Goal: Information Seeking & Learning: Learn about a topic

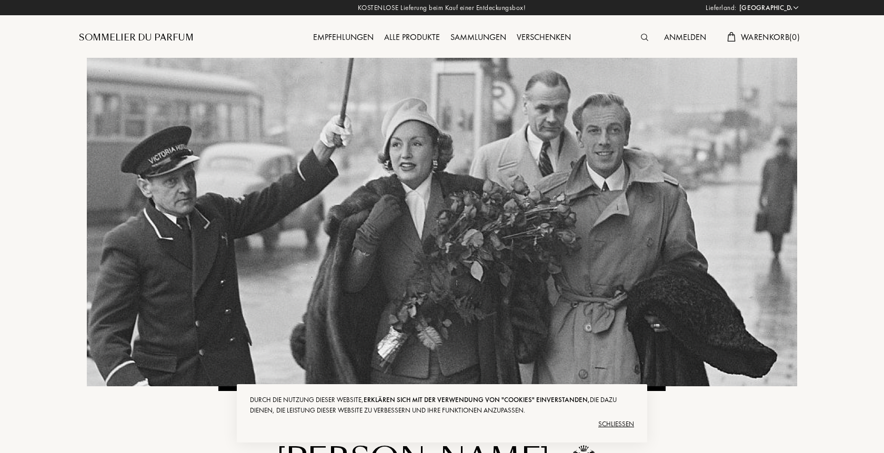
select select "DE"
click at [611, 425] on div "Schließen" at bounding box center [442, 424] width 384 height 17
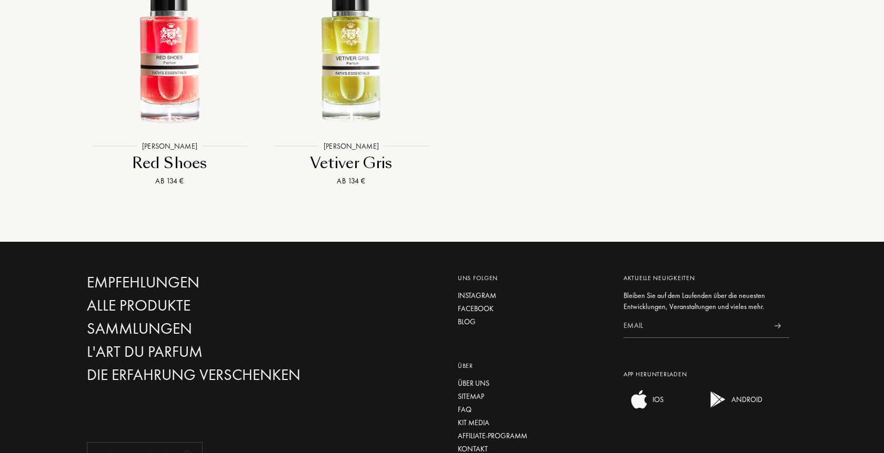
scroll to position [1155, 0]
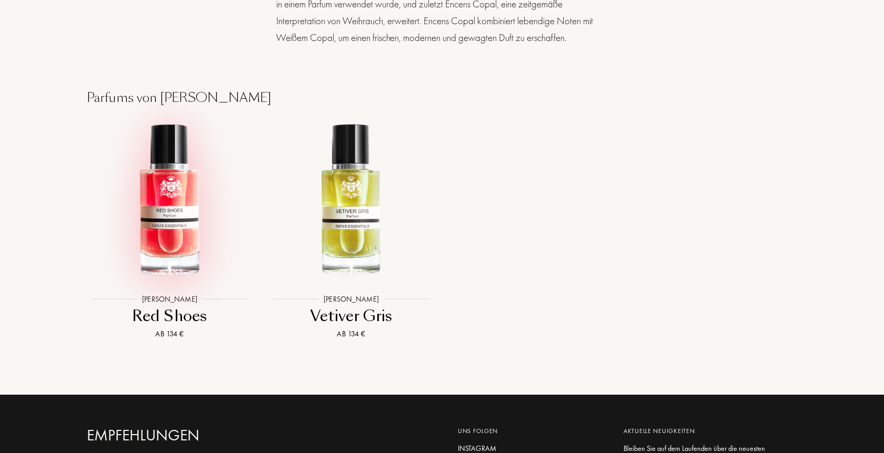
click at [176, 148] on img at bounding box center [170, 201] width 164 height 164
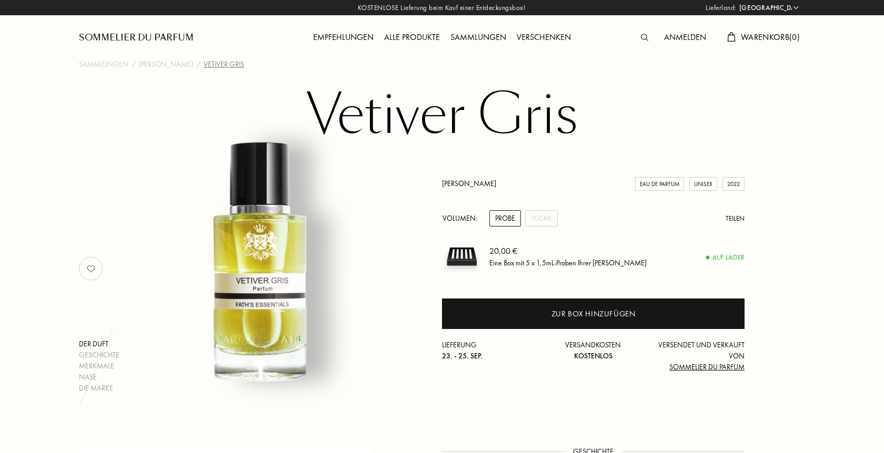
select select "DE"
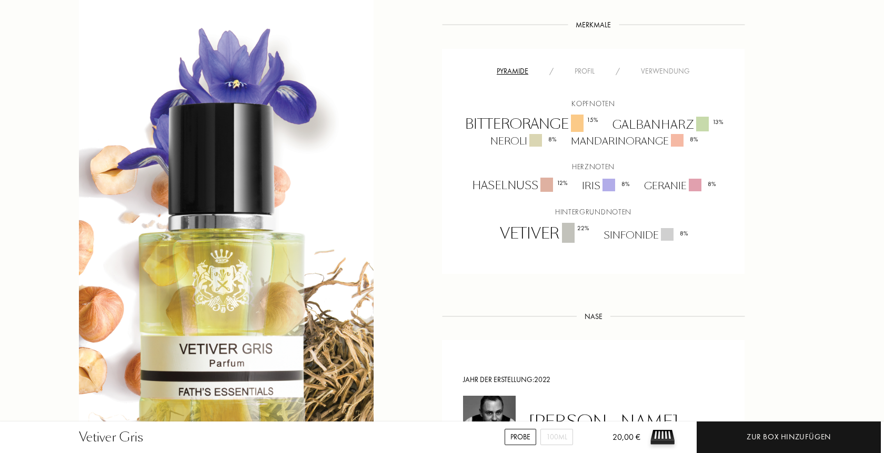
scroll to position [697, 0]
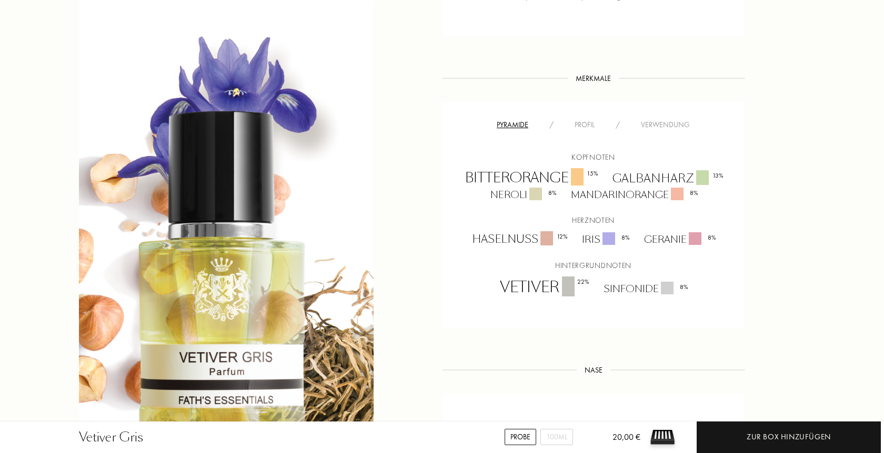
click at [590, 119] on div "Profil" at bounding box center [584, 124] width 41 height 11
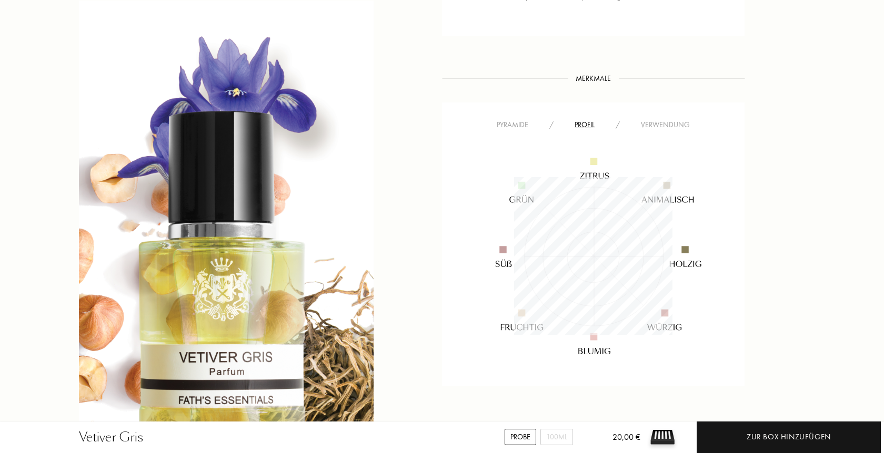
scroll to position [158, 158]
click at [656, 119] on div "Verwendung" at bounding box center [665, 124] width 70 height 11
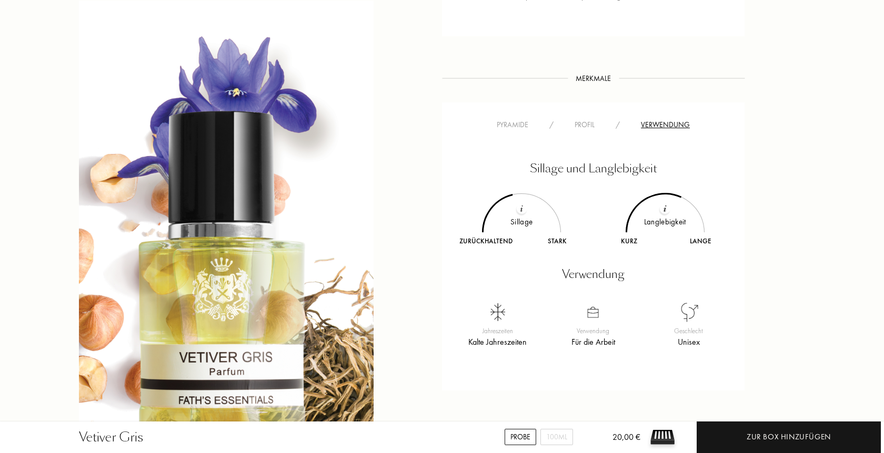
click at [576, 119] on div "Profil" at bounding box center [584, 124] width 41 height 11
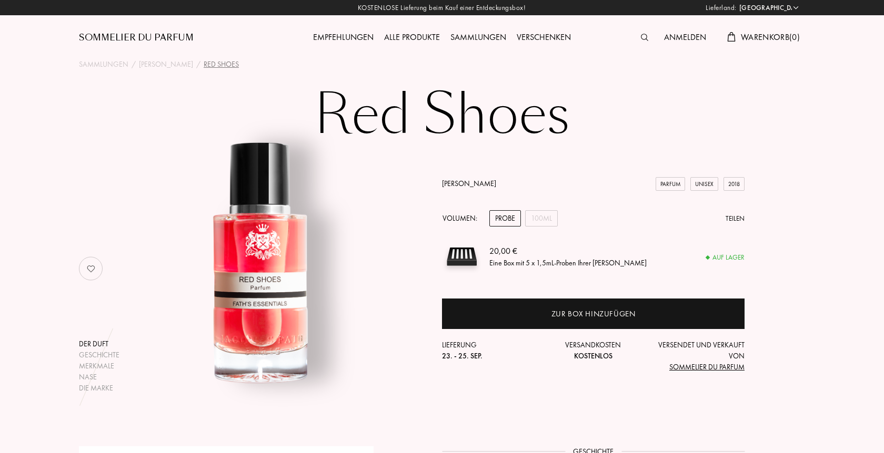
select select "DE"
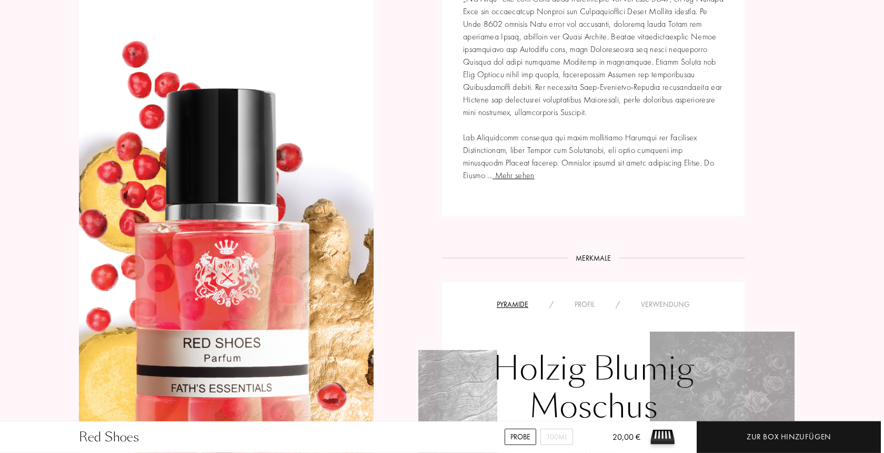
scroll to position [590, 0]
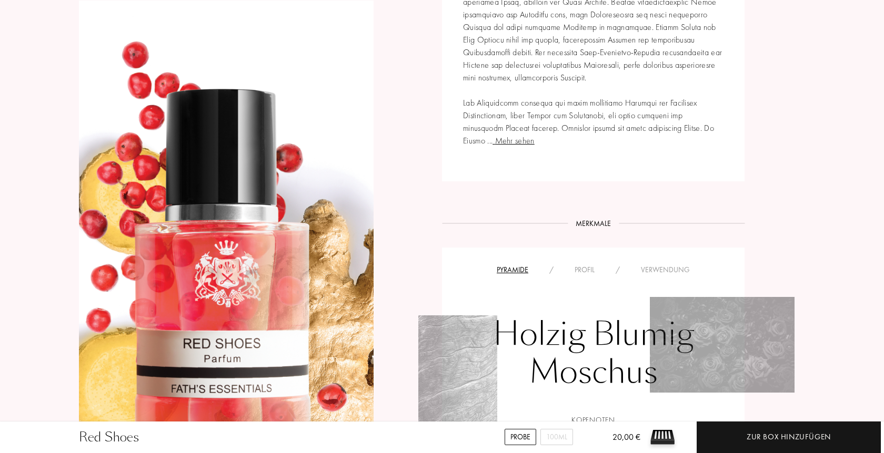
click at [534, 135] on span "Mehr sehen" at bounding box center [513, 140] width 42 height 11
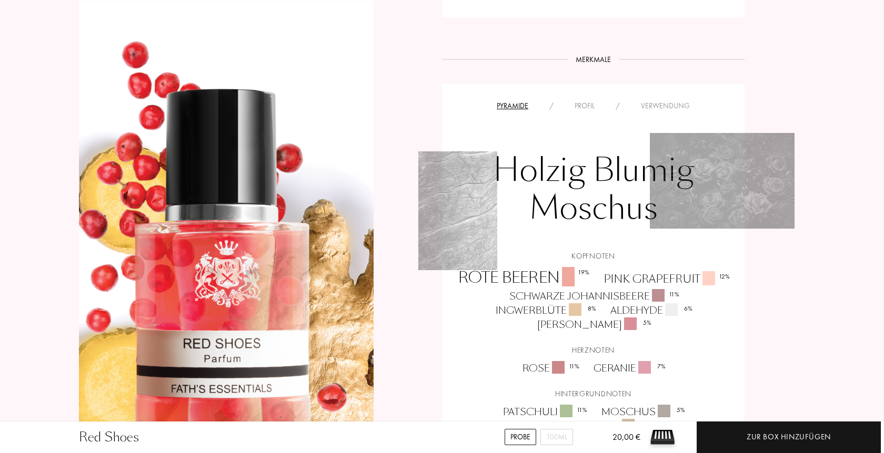
scroll to position [858, 0]
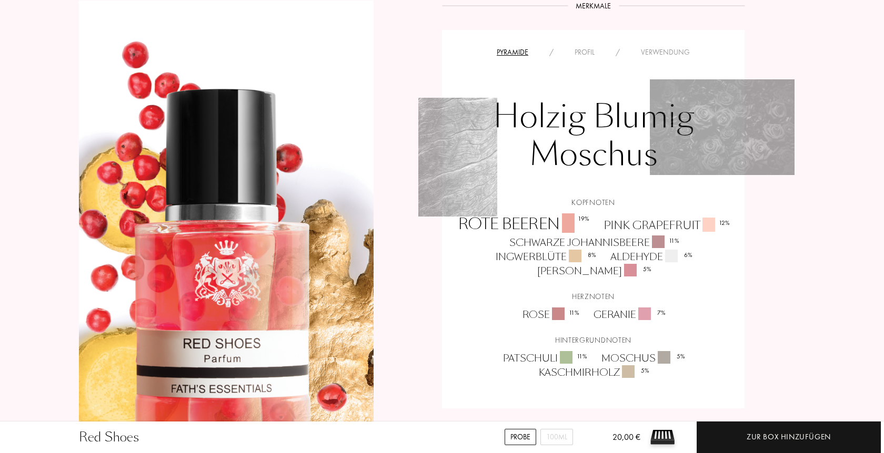
click at [586, 48] on div "Profil" at bounding box center [584, 52] width 41 height 11
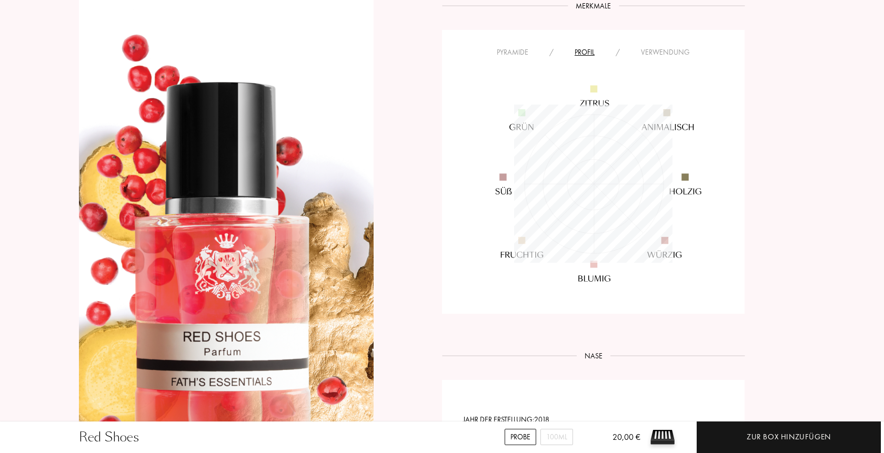
scroll to position [158, 158]
click at [665, 54] on div "Verwendung" at bounding box center [665, 52] width 70 height 11
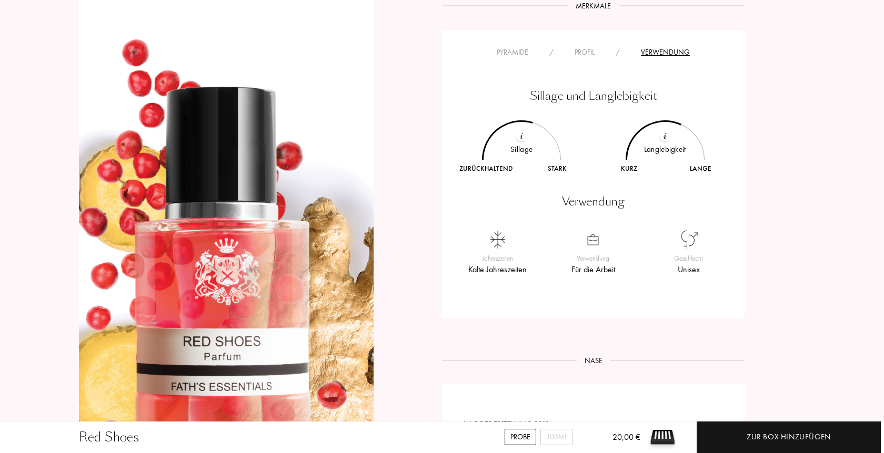
click at [582, 54] on div "Profil" at bounding box center [584, 52] width 41 height 11
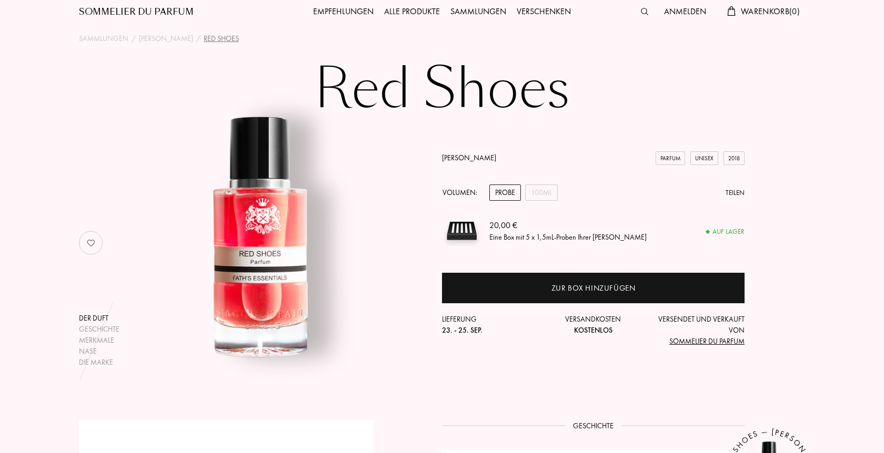
scroll to position [0, 0]
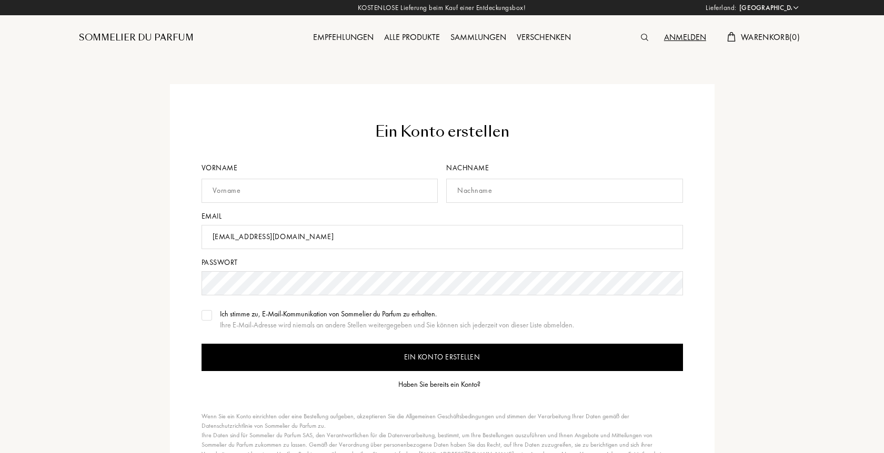
select select "DE"
click at [373, 354] on input "Ein Konto erstellen" at bounding box center [441, 357] width 481 height 27
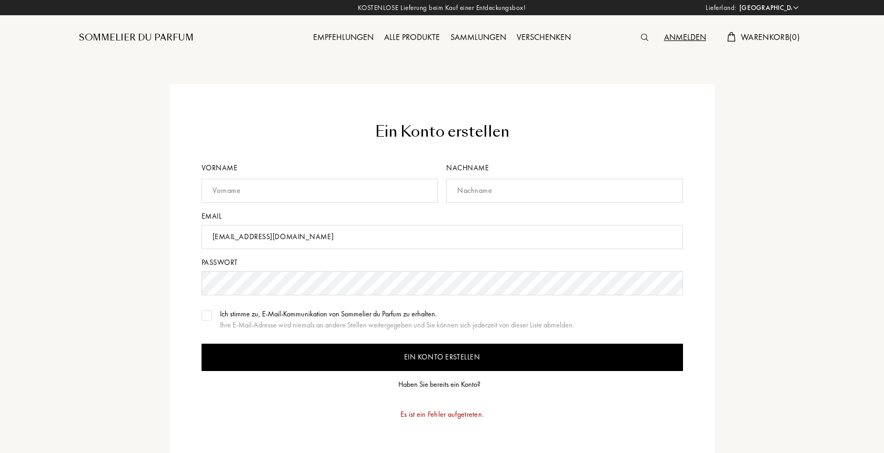
click at [709, 279] on div "Ein Konto erstellen Vorname Nachname Email kerstin.koranda@yahoo.com Passwort I…" at bounding box center [442, 314] width 544 height 461
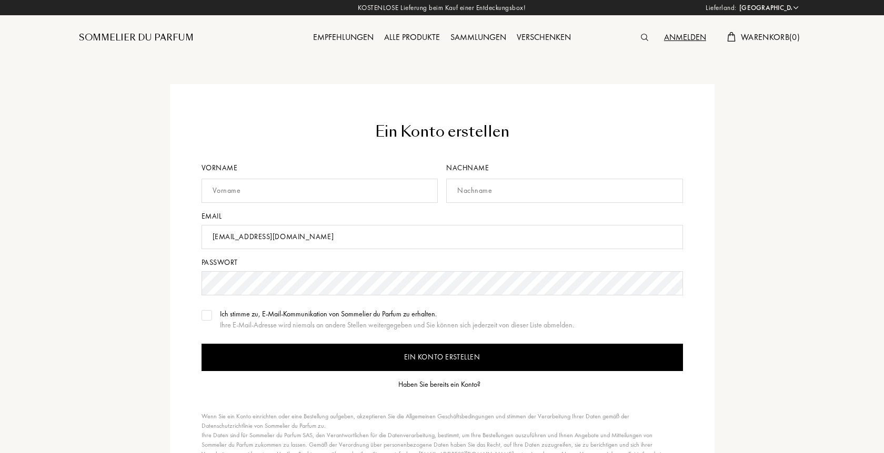
click at [450, 385] on div "Haben Sie bereits ein Konto?" at bounding box center [439, 384] width 82 height 11
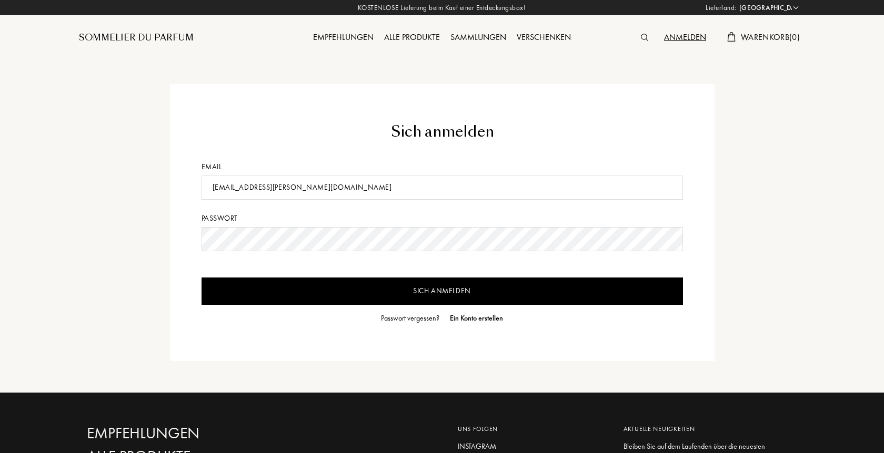
select select "DE"
click at [437, 289] on input "Sich anmelden" at bounding box center [441, 291] width 481 height 27
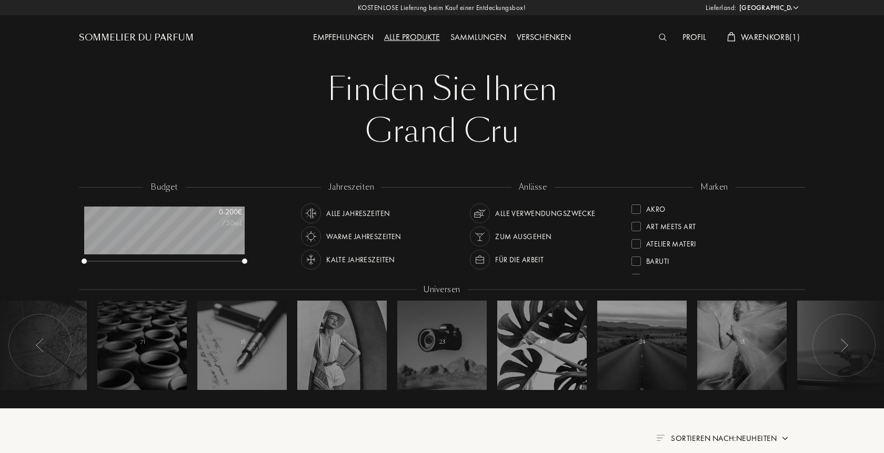
select select "DE"
click at [855, 56] on div at bounding box center [442, 84] width 884 height 168
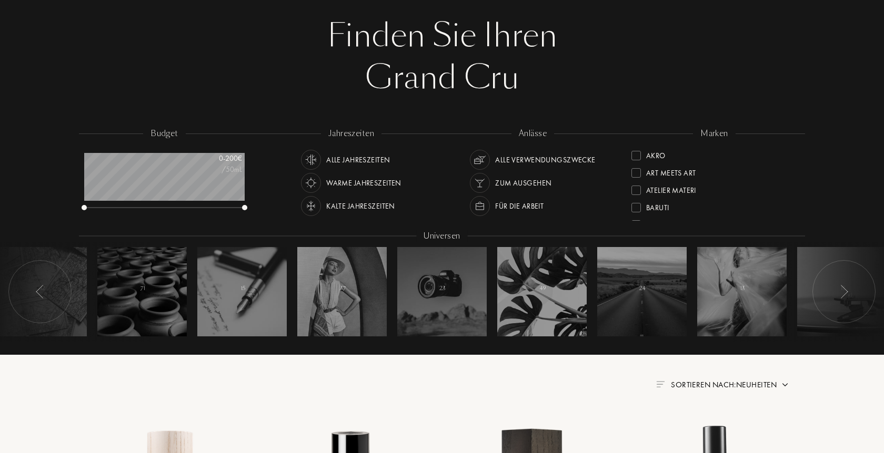
scroll to position [0, 0]
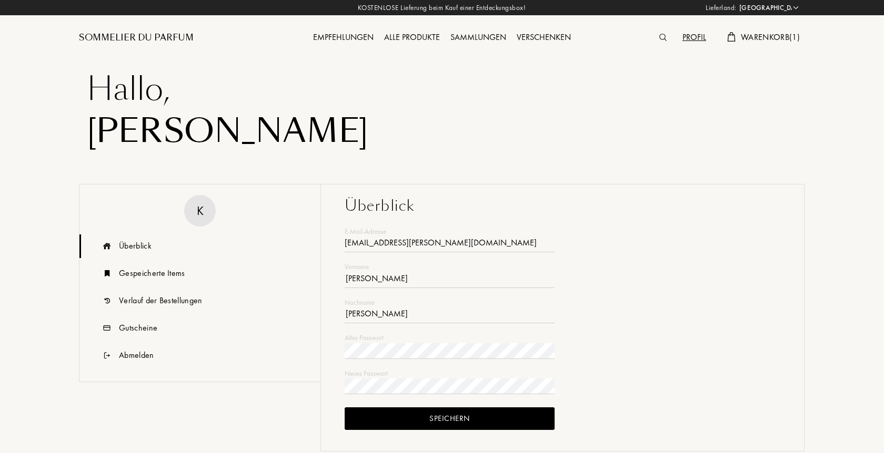
select select "DE"
click at [155, 276] on div "Gespeicherte Items" at bounding box center [152, 273] width 66 height 13
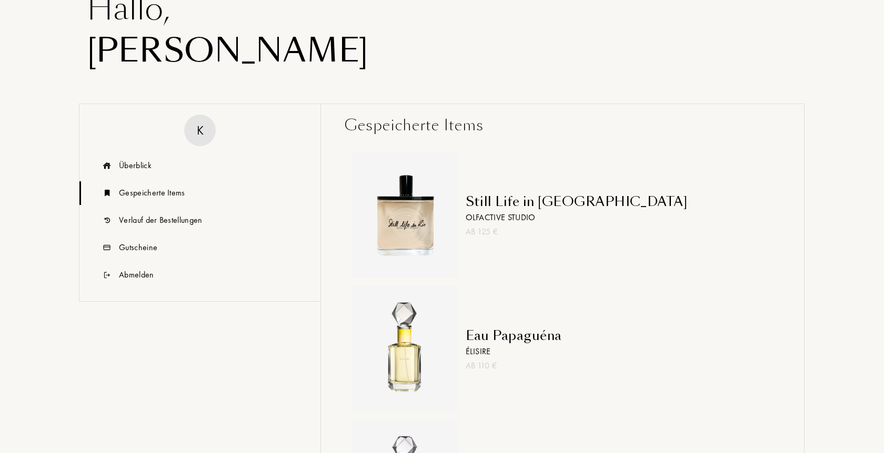
scroll to position [107, 0]
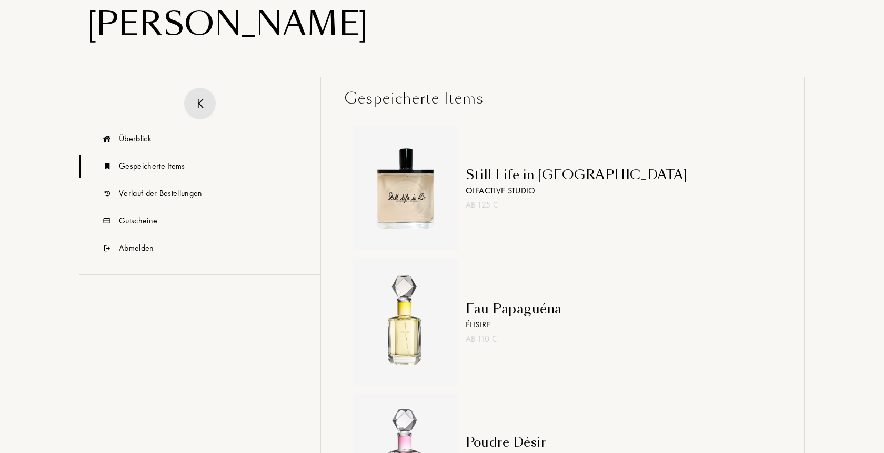
click at [514, 311] on div "Eau Papaguéna" at bounding box center [513, 308] width 96 height 19
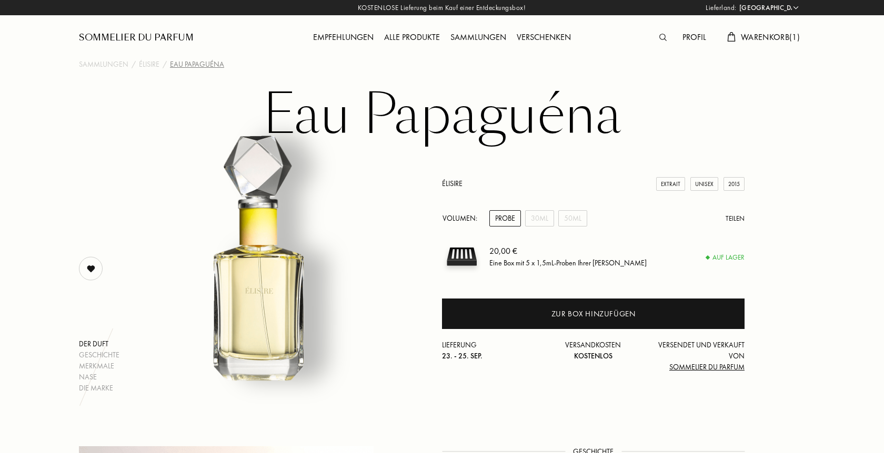
select select "DE"
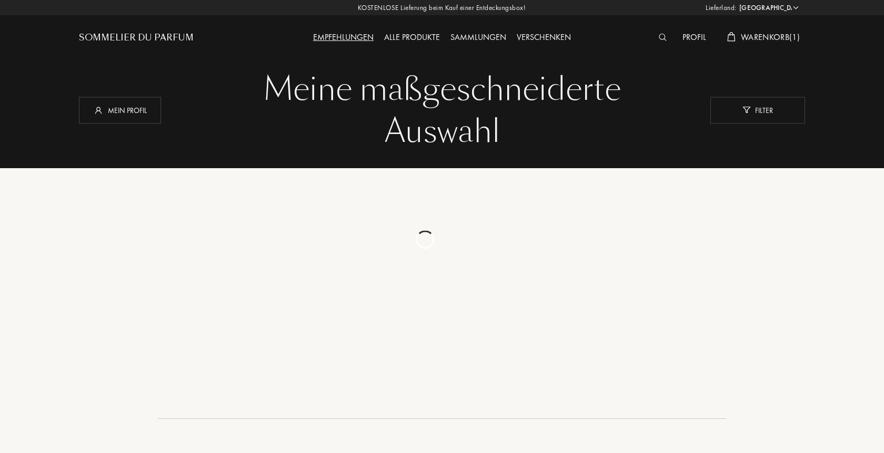
select select "DE"
